Goal: Task Accomplishment & Management: Use online tool/utility

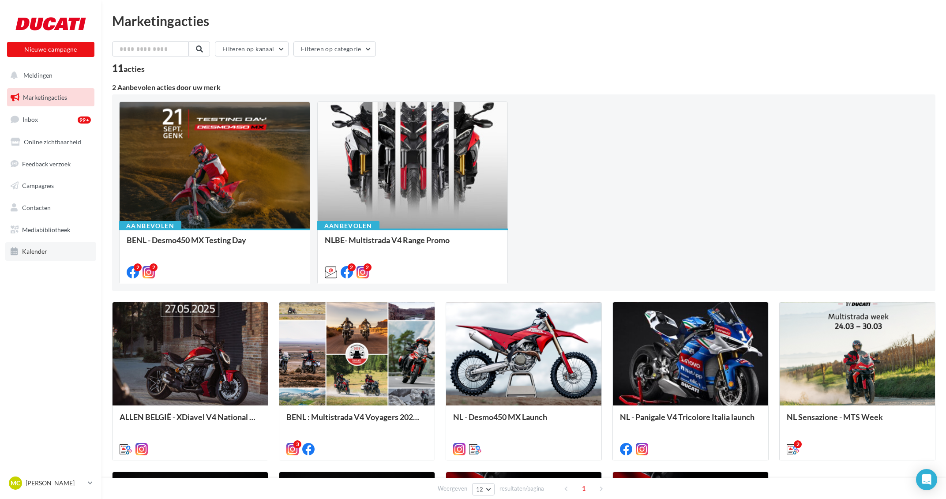
click at [47, 253] on link "Kalender" at bounding box center [50, 251] width 91 height 19
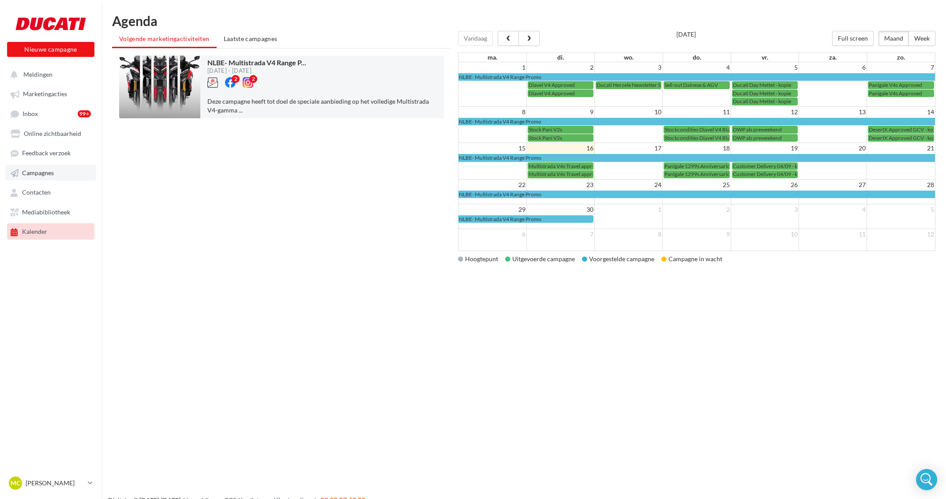
click at [87, 177] on link "Campagnes" at bounding box center [50, 173] width 91 height 16
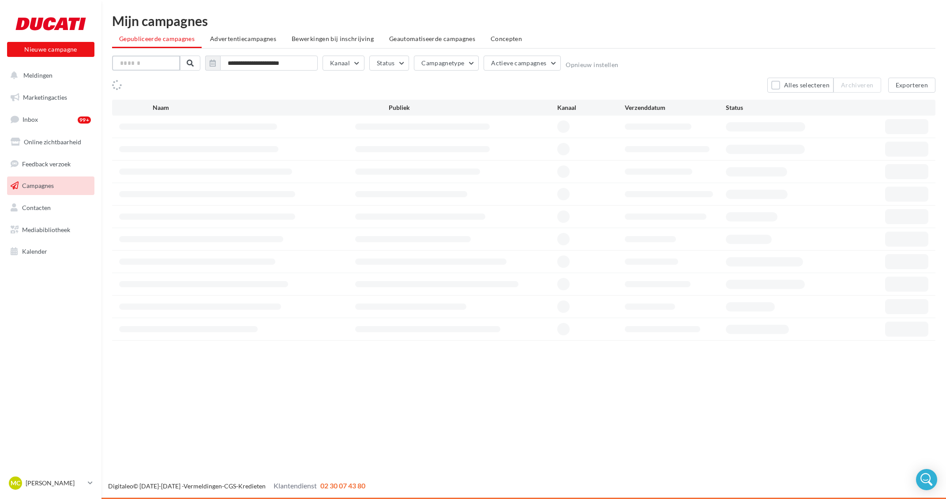
click at [152, 60] on input "text" at bounding box center [146, 63] width 68 height 15
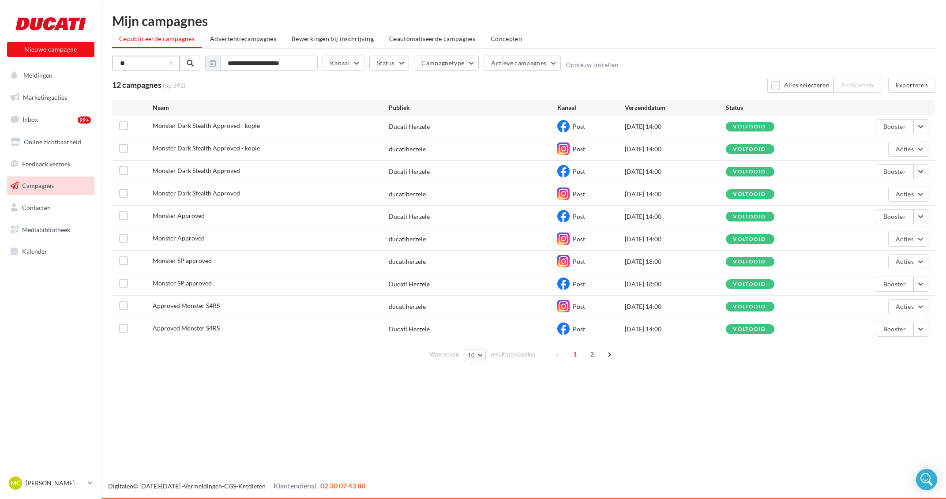
type input "*"
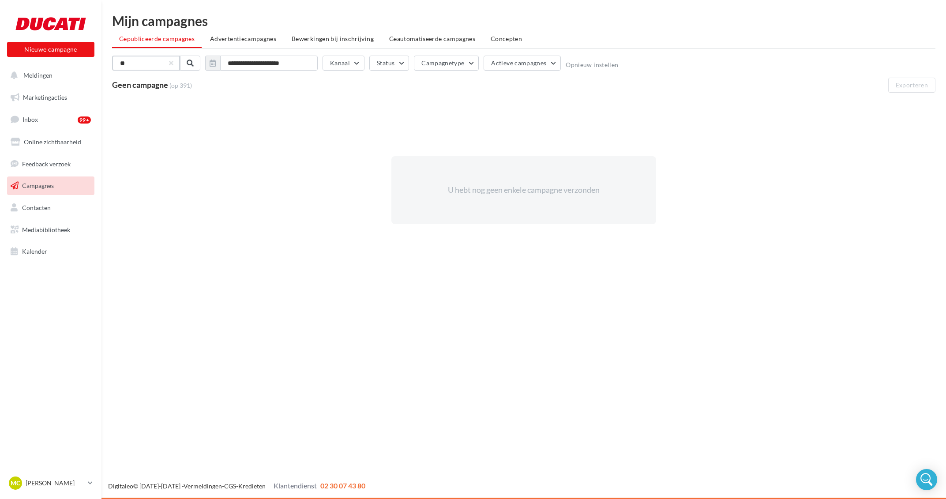
type input "*"
